Goal: Information Seeking & Learning: Understand process/instructions

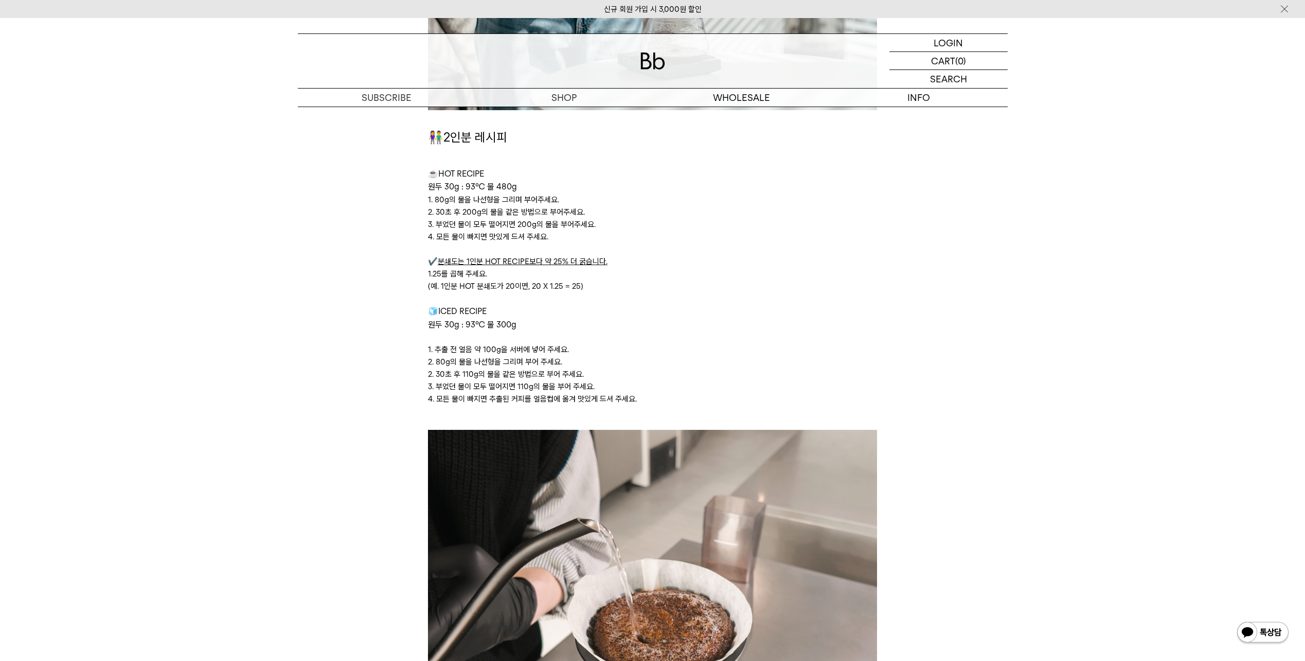
scroll to position [2521, 0]
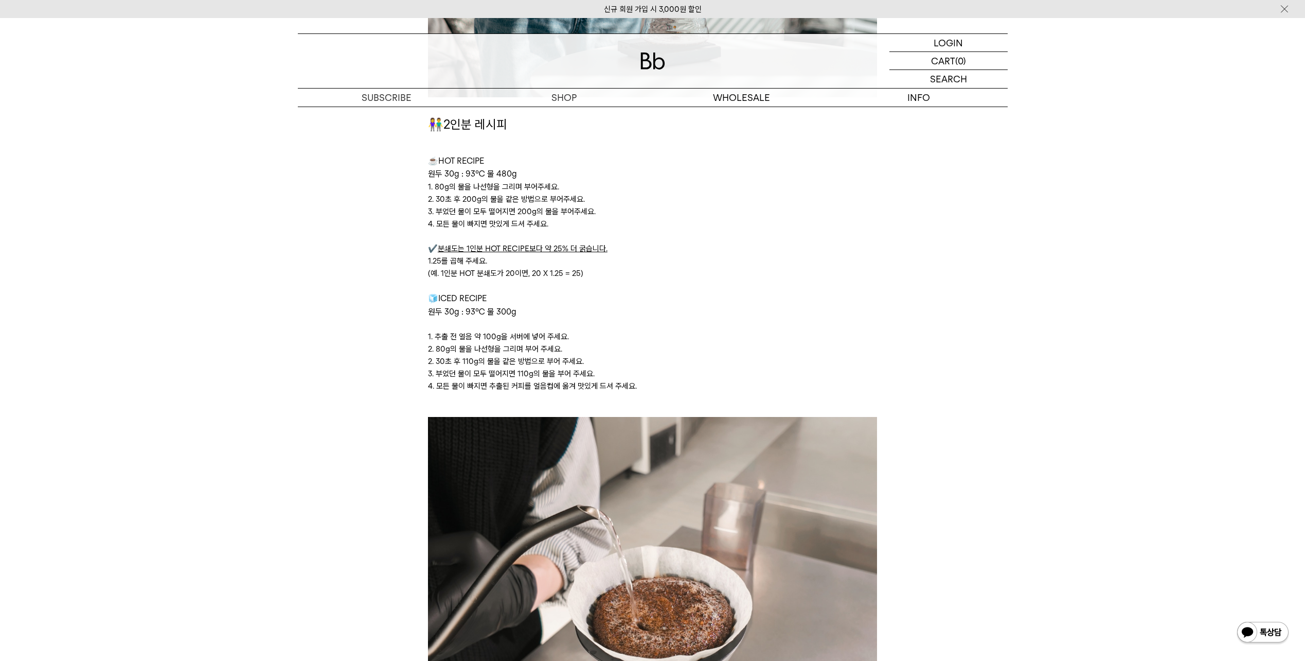
click at [529, 256] on p "1.25를 곱해 주세요." at bounding box center [652, 261] width 449 height 12
click at [507, 278] on p "(예. 1인분 HOT 분쇄도가 20이면, 20 X 1.25 = 25)" at bounding box center [652, 273] width 449 height 12
click at [491, 278] on p "(예. 1인분 HOT 분쇄도가 20이면, 20 X 1.25 = 25)" at bounding box center [652, 273] width 449 height 12
click at [481, 293] on span "🧊ICED RECIPE" at bounding box center [457, 298] width 59 height 10
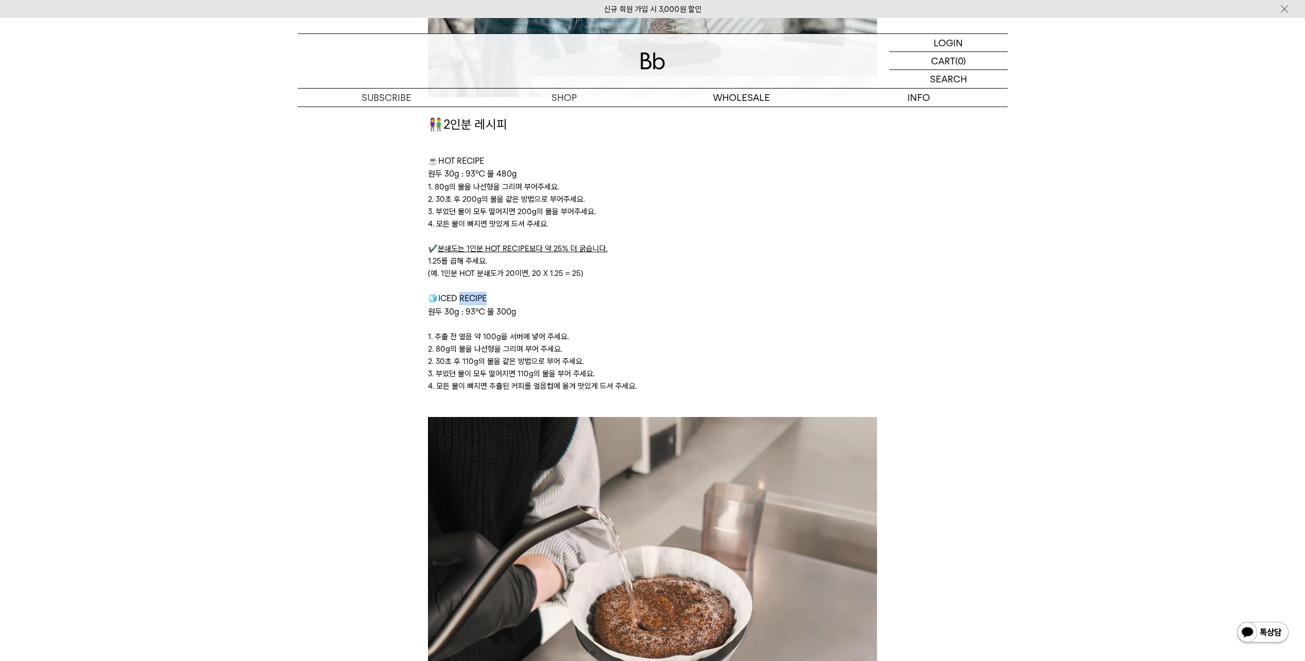
click at [481, 293] on span "🧊ICED RECIPE" at bounding box center [457, 298] width 59 height 10
click at [476, 309] on span "원두 30g : 93℃ 물 300g" at bounding box center [472, 312] width 88 height 10
click at [597, 211] on p "3. 부었던 물이 모두 떨어지면 200g의 물을 부어주세요." at bounding box center [652, 211] width 449 height 12
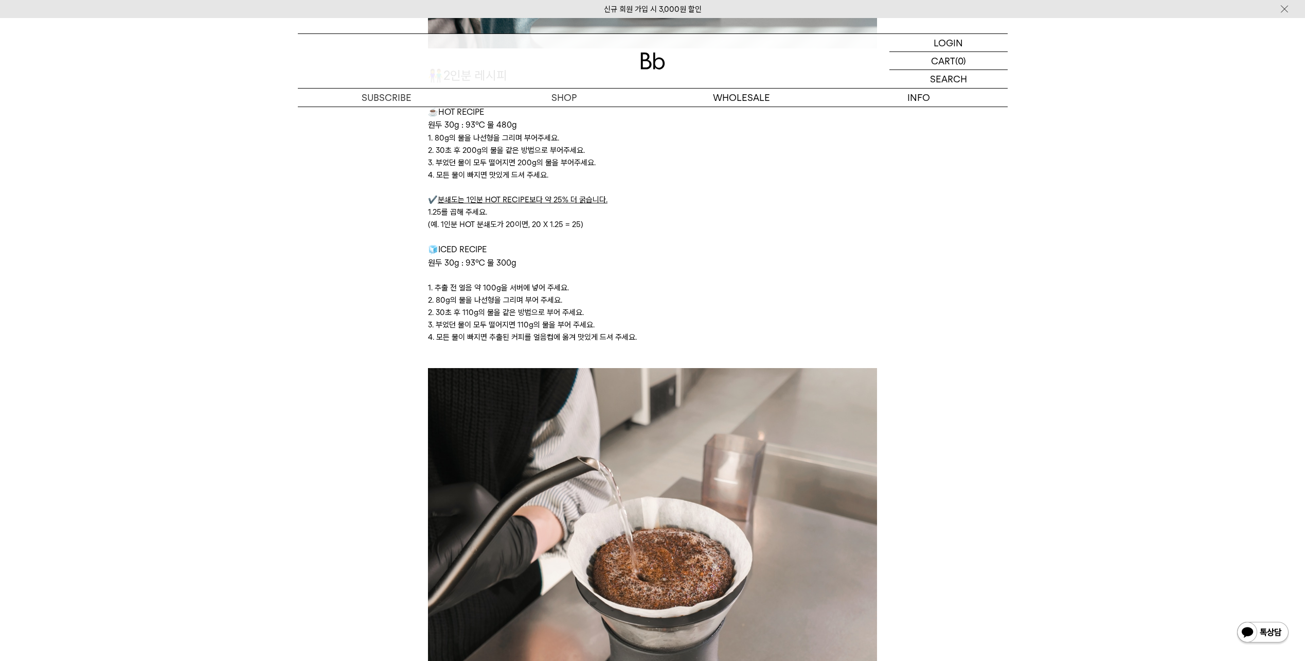
scroll to position [2778, 0]
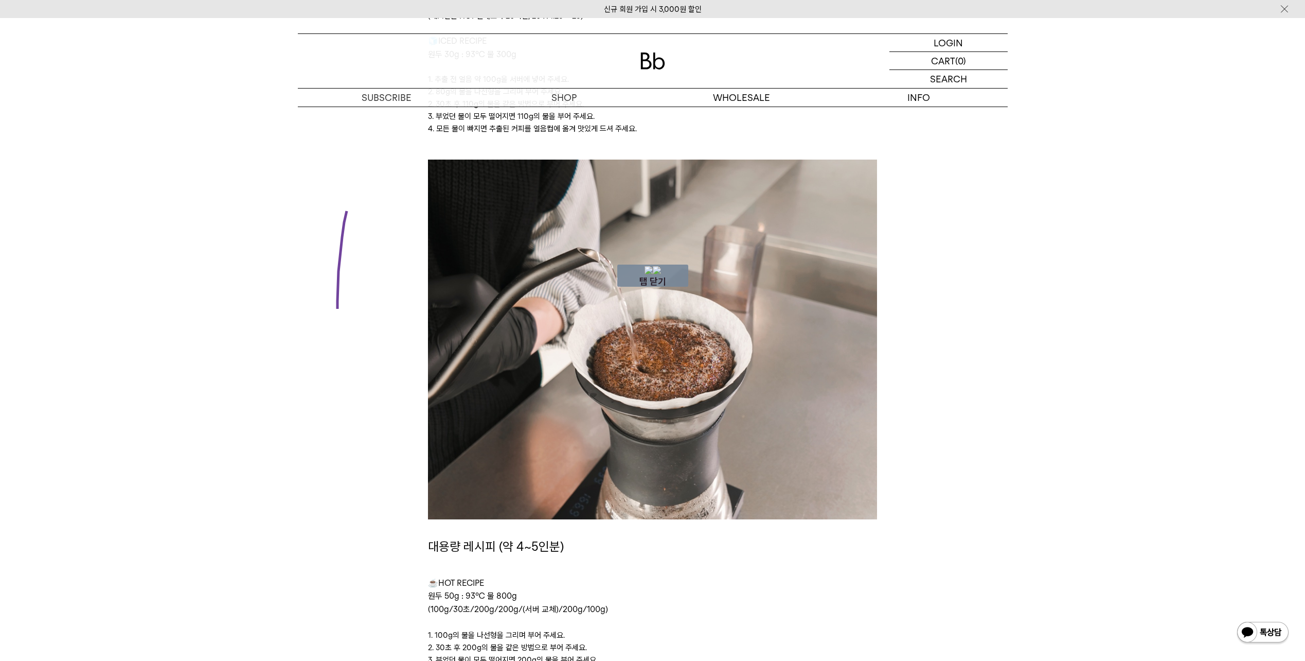
drag, startPoint x: 347, startPoint y: 208, endPoint x: 878, endPoint y: 255, distance: 533.0
